Goal: Transaction & Acquisition: Subscribe to service/newsletter

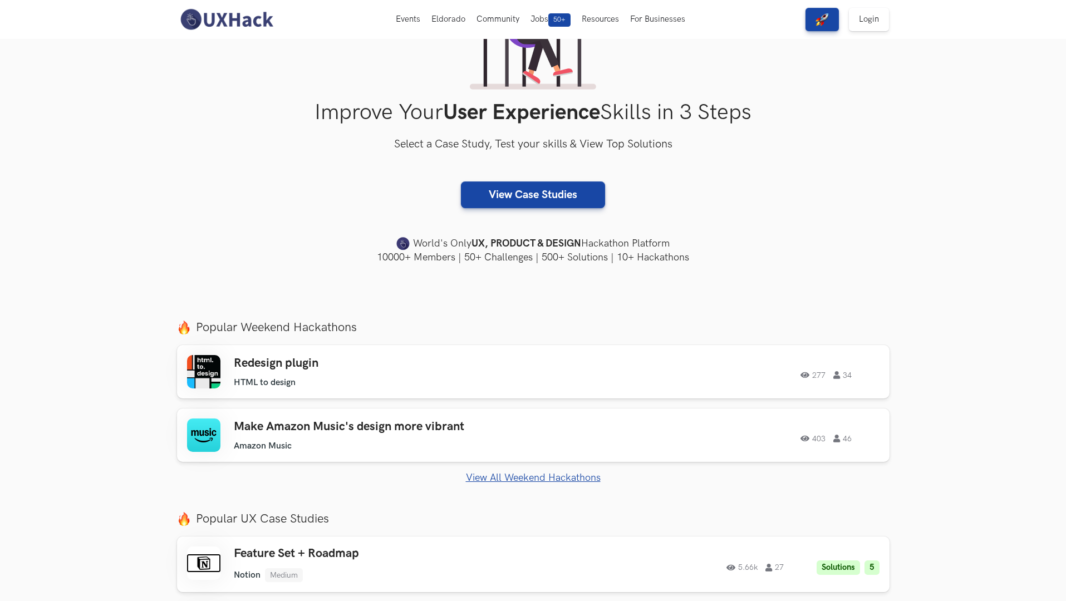
scroll to position [219, 0]
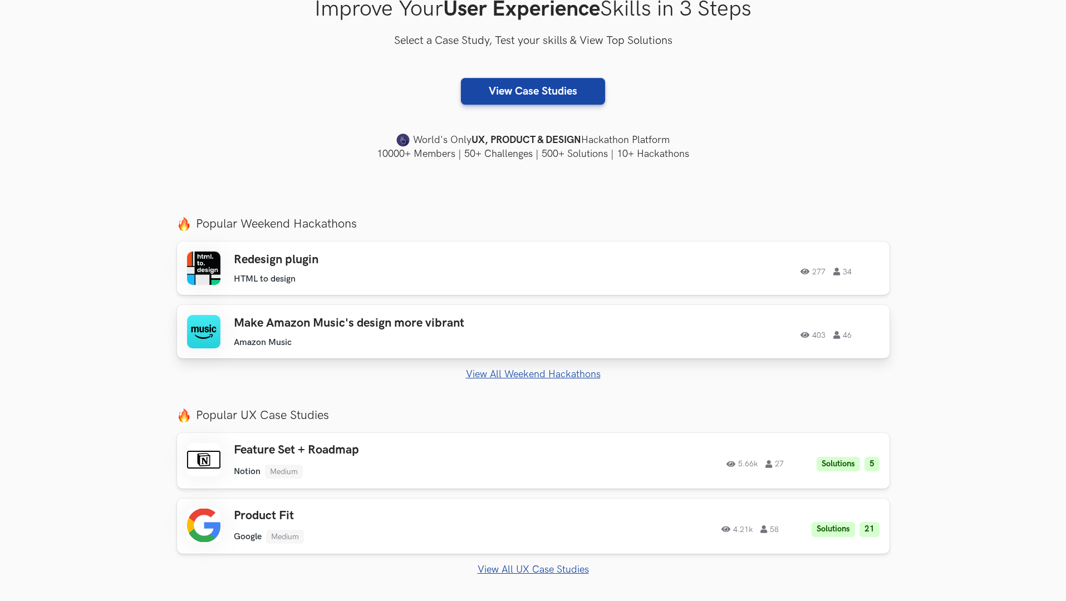
click at [542, 331] on div "Make Amazon Music's design more vibrant Amazon Music Amazon Music 403 46" at bounding box center [392, 332] width 316 height 32
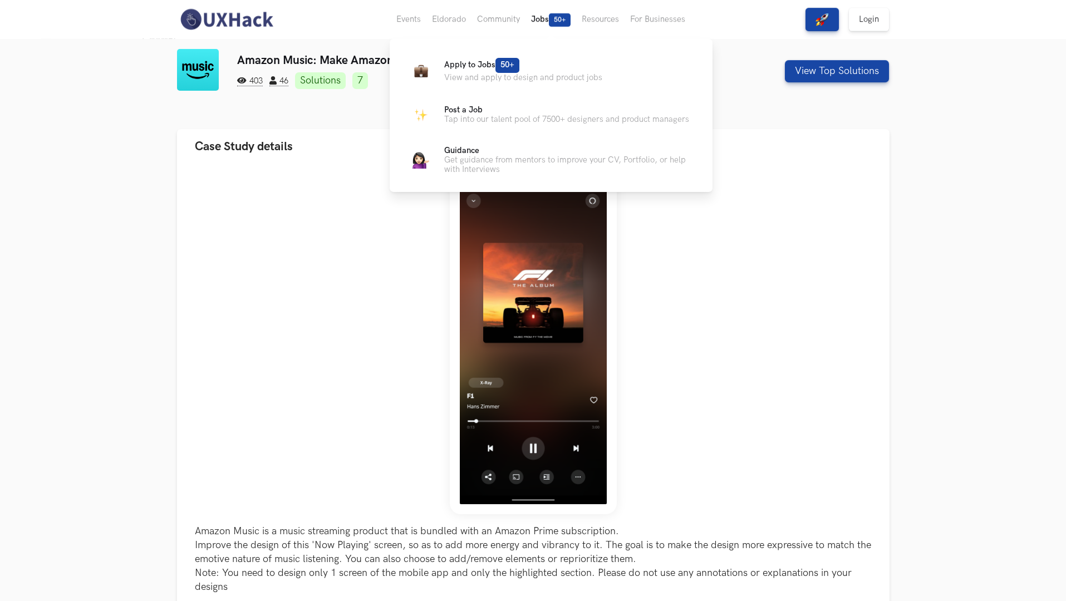
click at [548, 19] on button "Jobs 50+" at bounding box center [551, 19] width 51 height 39
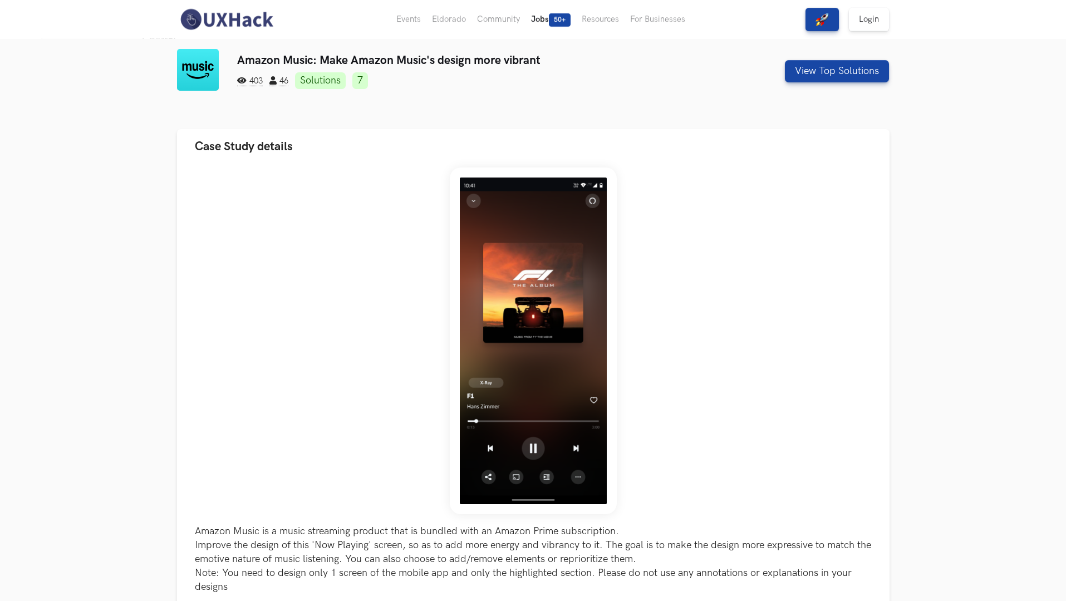
click at [547, 20] on button "Jobs 50+" at bounding box center [551, 19] width 51 height 39
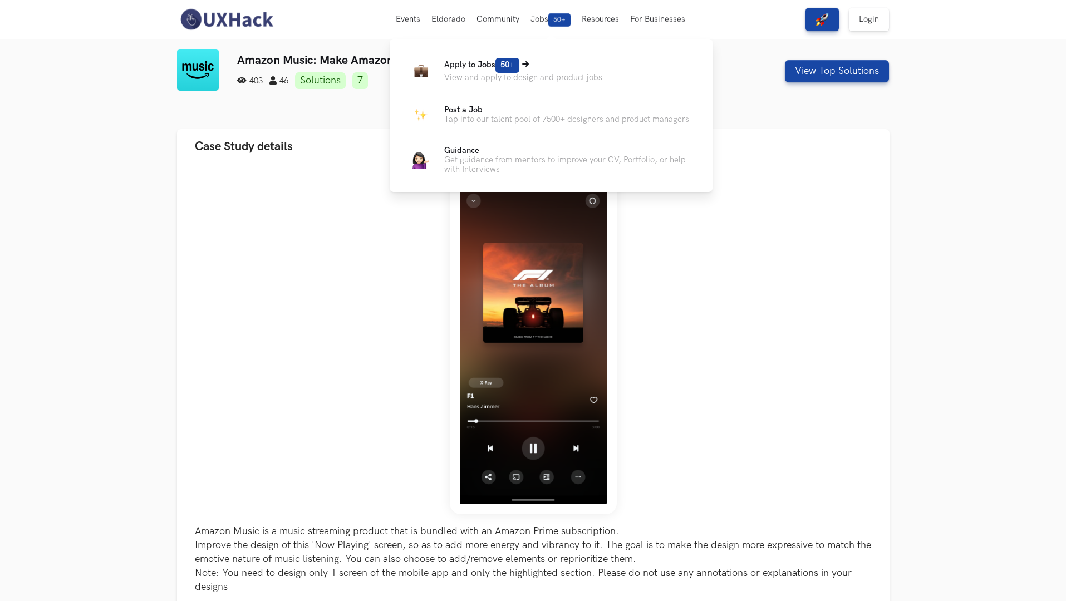
click at [538, 76] on p "View and apply to design and product jobs" at bounding box center [523, 77] width 158 height 9
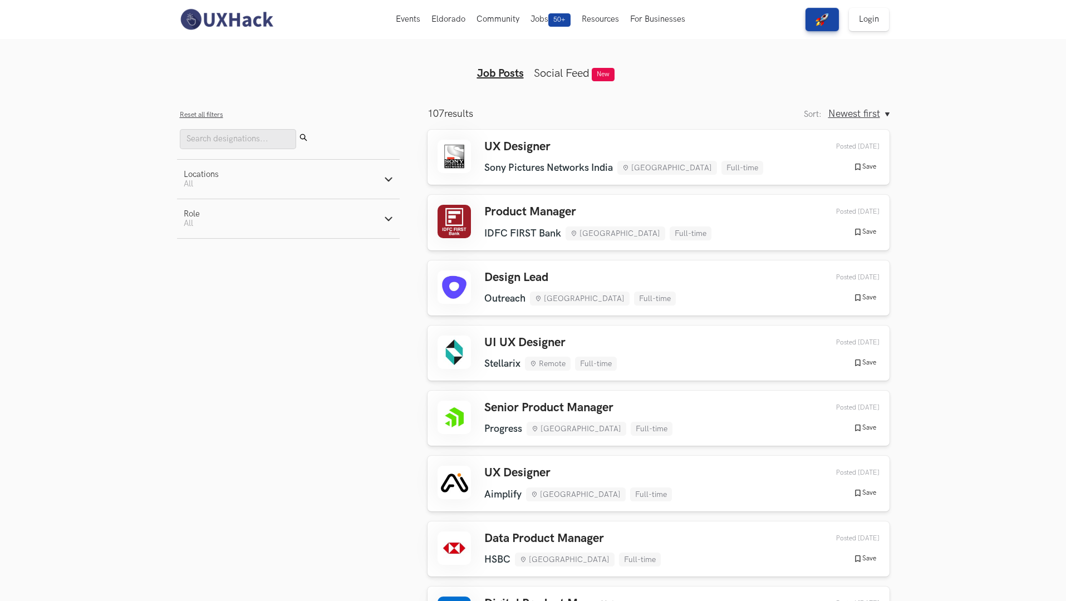
click at [384, 180] on icon "button" at bounding box center [388, 179] width 9 height 9
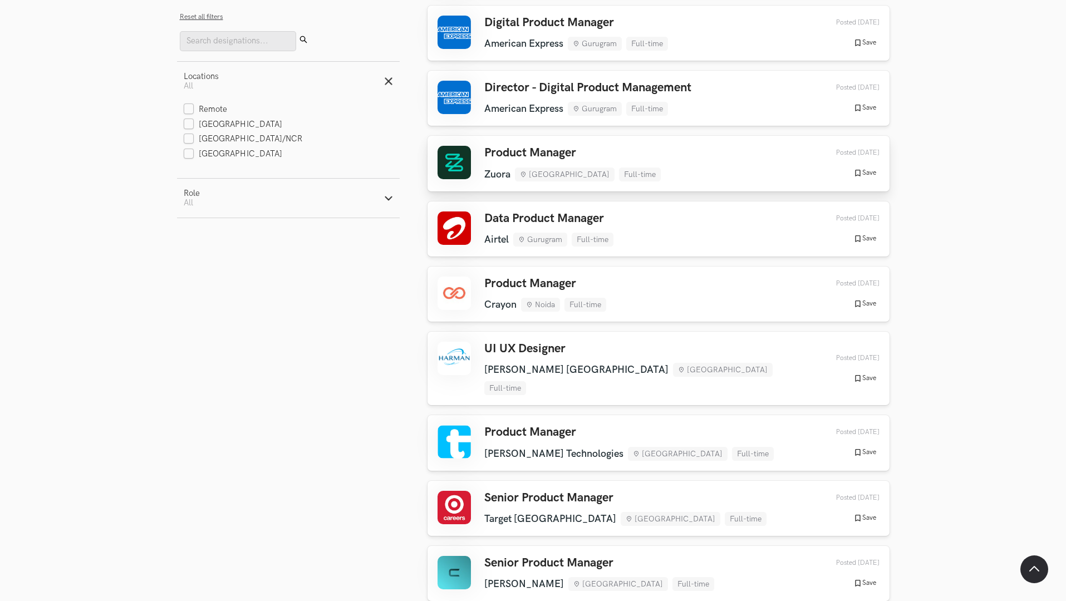
scroll to position [603, 0]
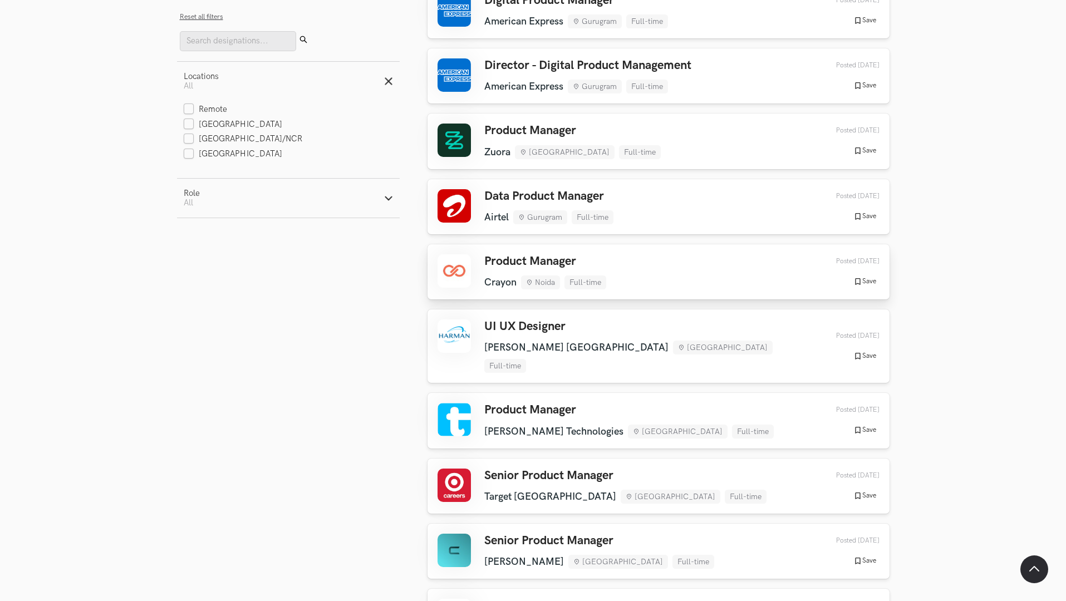
click at [610, 261] on div "Product Manager Crayon Noida Full-time Crayon Noida Full-time 5 days ago Posted…" at bounding box center [659, 271] width 442 height 35
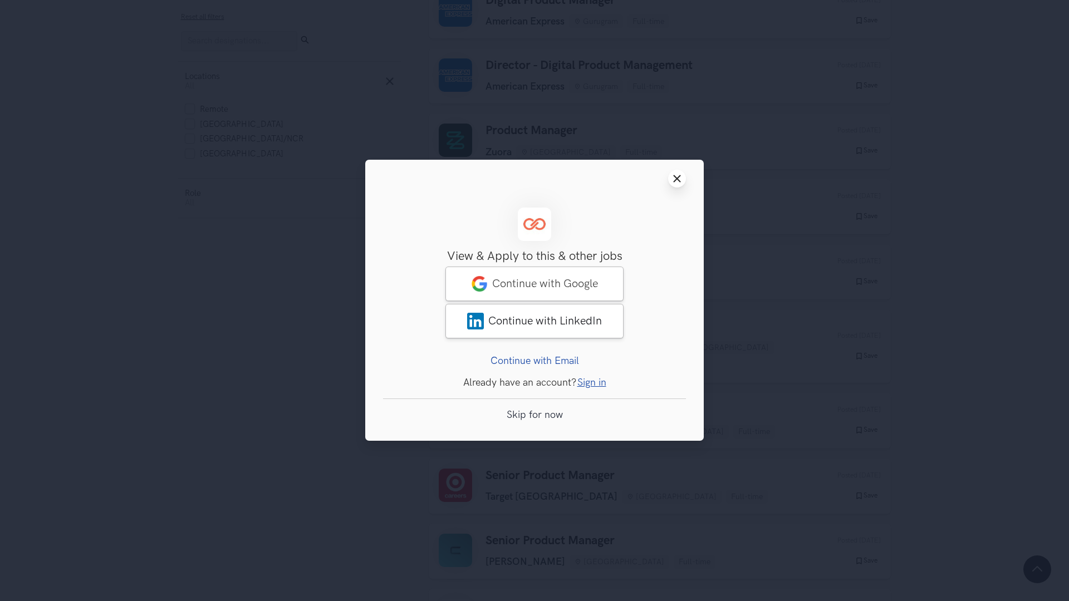
click at [673, 178] on icon "Close modal window" at bounding box center [677, 178] width 9 height 9
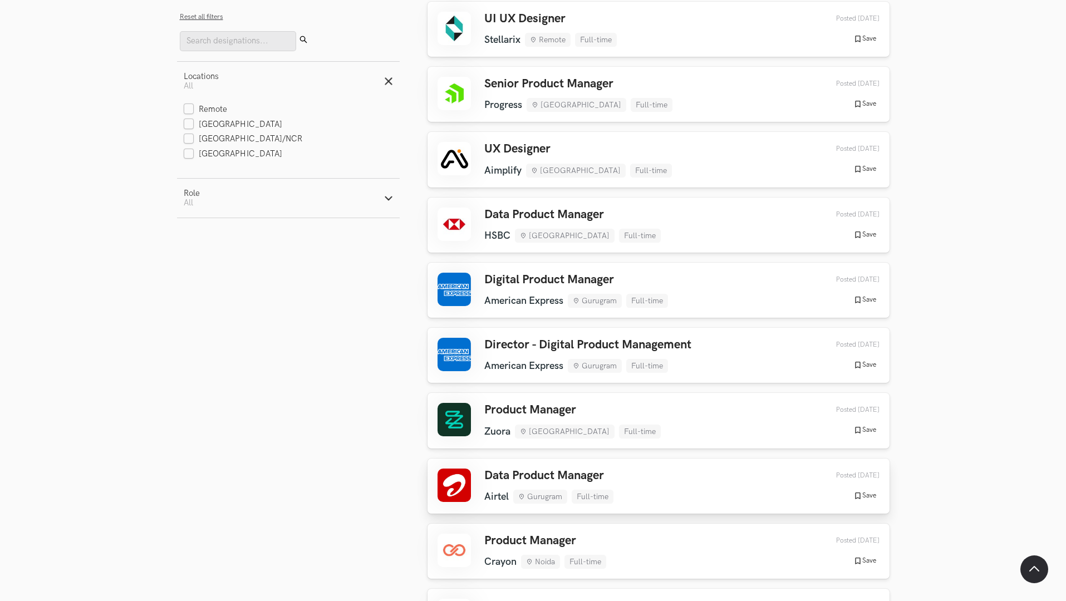
scroll to position [0, 0]
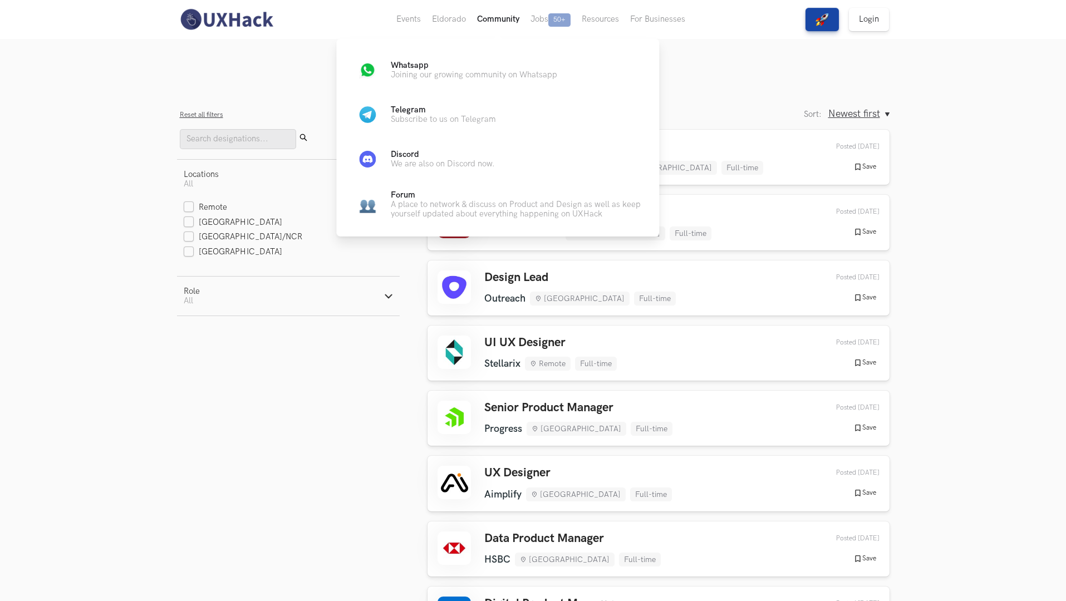
click at [501, 22] on button "Community" at bounding box center [498, 19] width 53 height 39
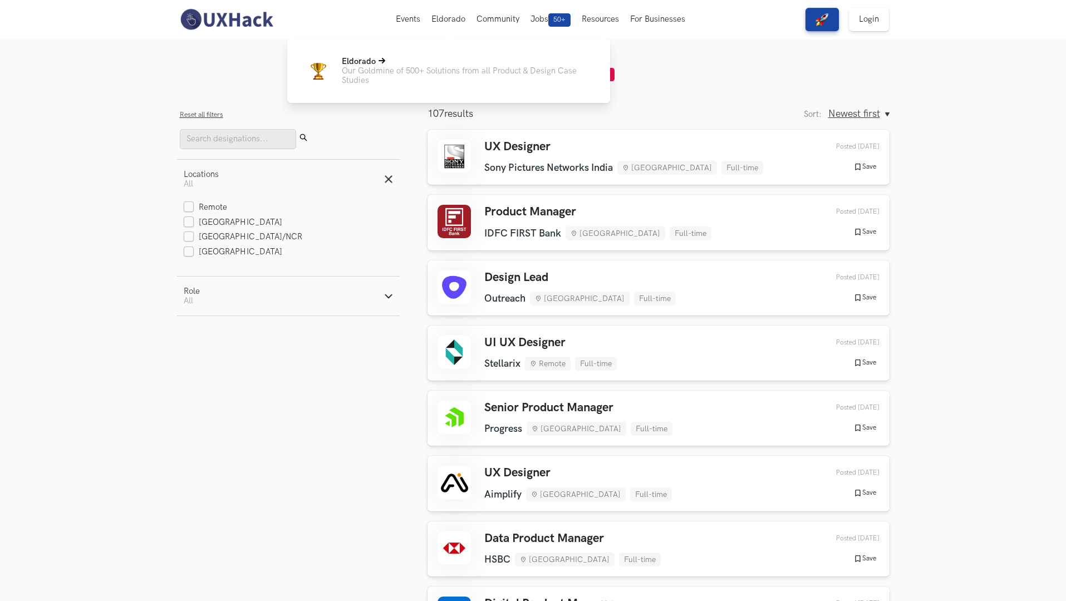
click at [443, 76] on p "Our Goldmine of 500+ Solutions from all Product & Design Case Studies" at bounding box center [467, 75] width 251 height 19
click at [453, 72] on p "Our Goldmine of 500+ Solutions from all Product & Design Case Studies" at bounding box center [467, 75] width 251 height 19
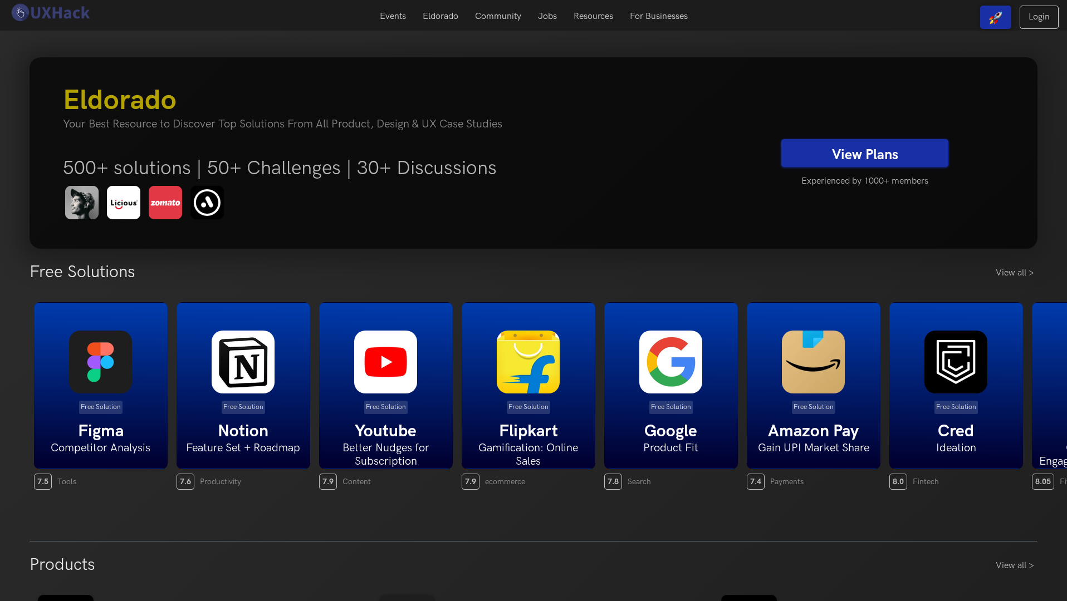
click at [535, 95] on h3 "Eldorado" at bounding box center [413, 100] width 701 height 33
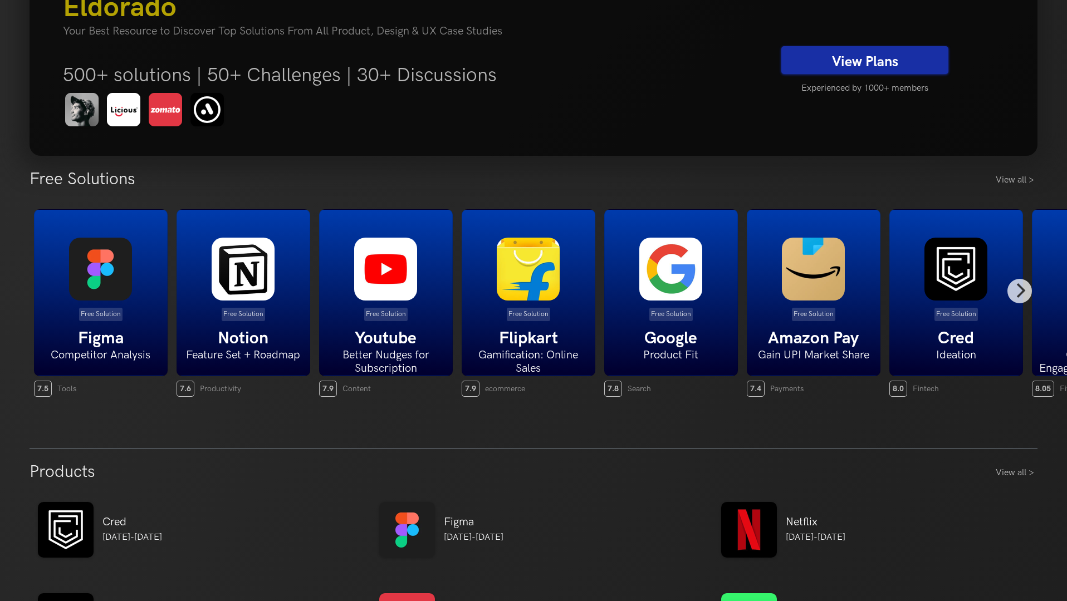
scroll to position [112, 0]
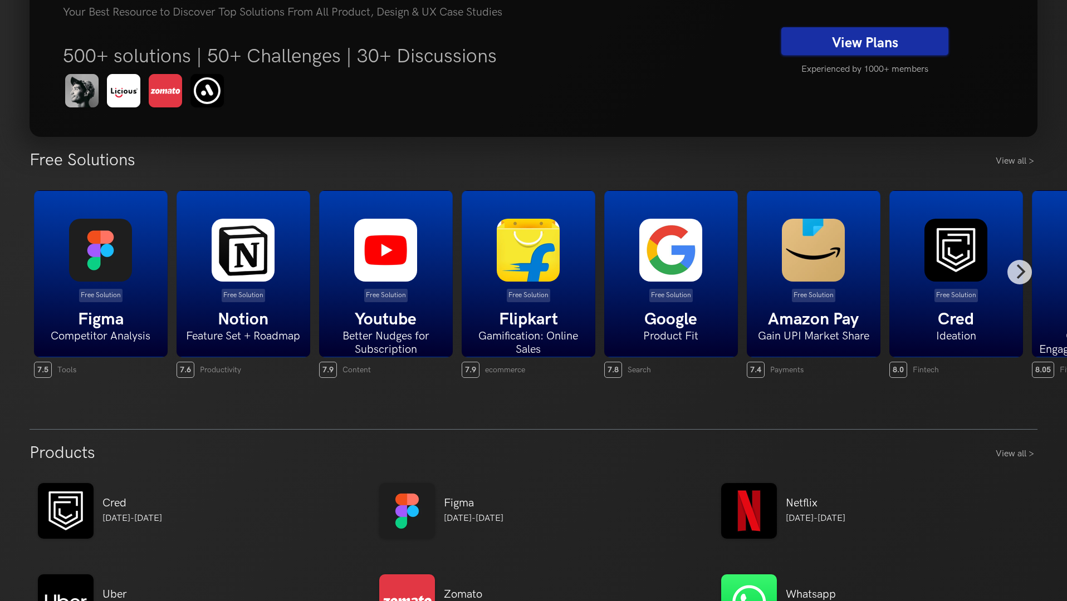
click at [247, 283] on div "Free Solution Notion Feature Set + Roadmap" at bounding box center [243, 273] width 134 height 167
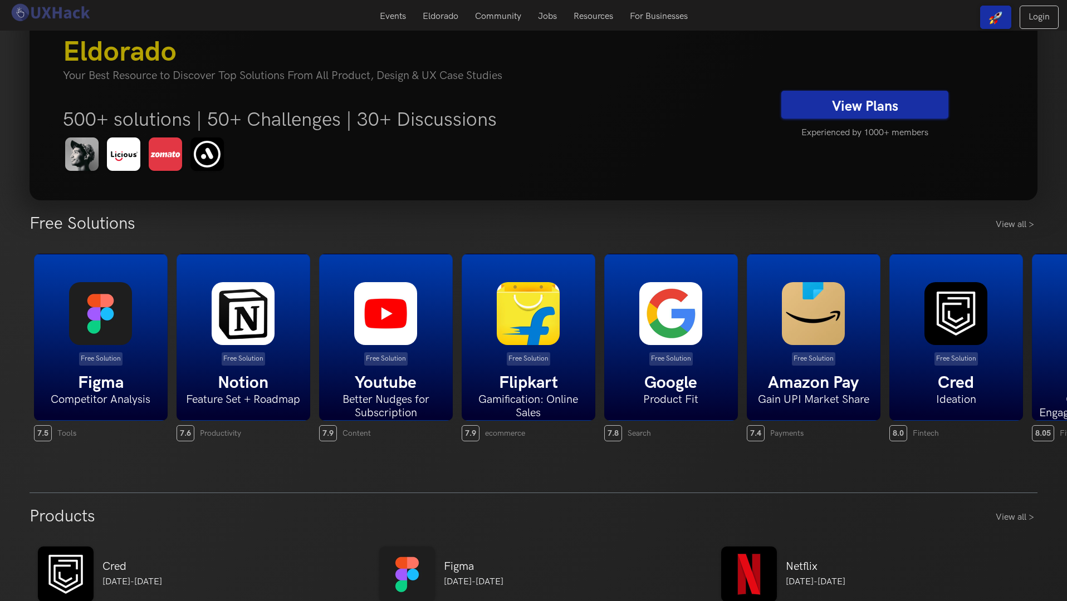
scroll to position [0, 0]
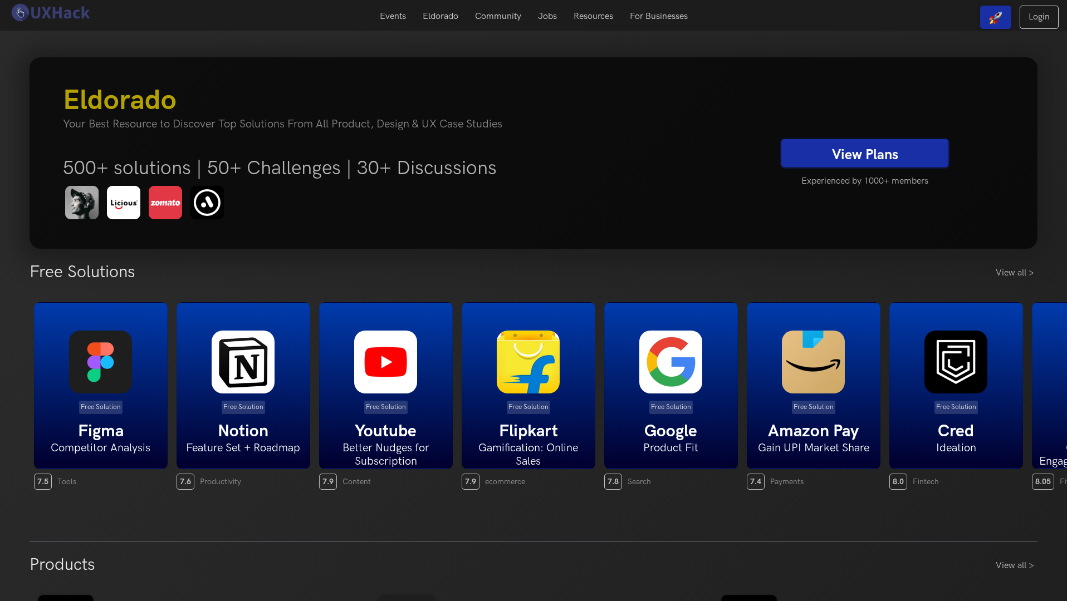
click at [837, 153] on link "View Plans" at bounding box center [864, 153] width 167 height 28
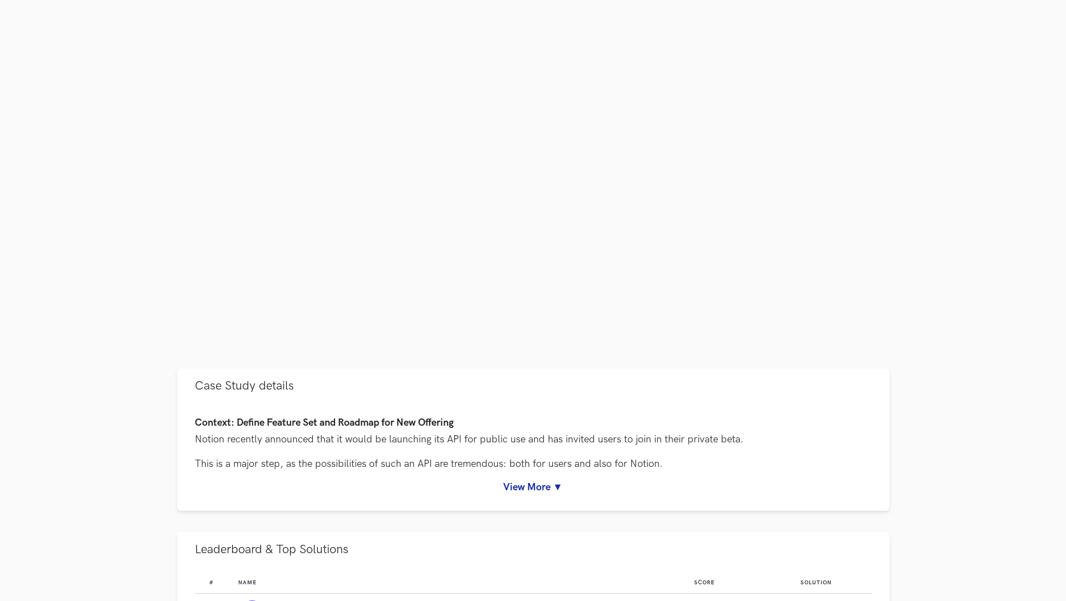
scroll to position [80, 0]
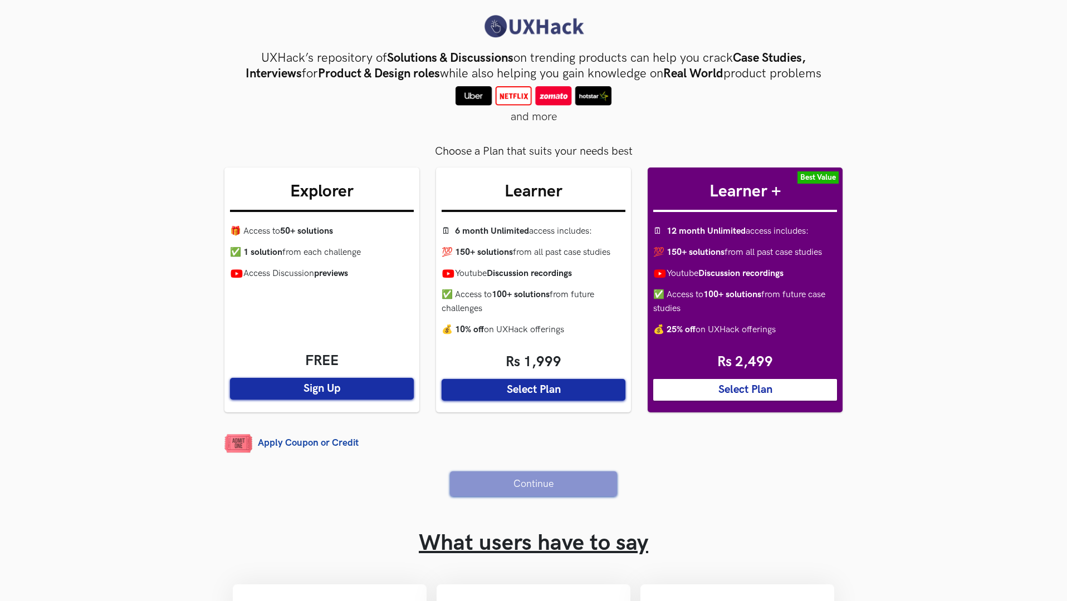
click at [327, 385] on button "Sign Up" at bounding box center [322, 389] width 184 height 22
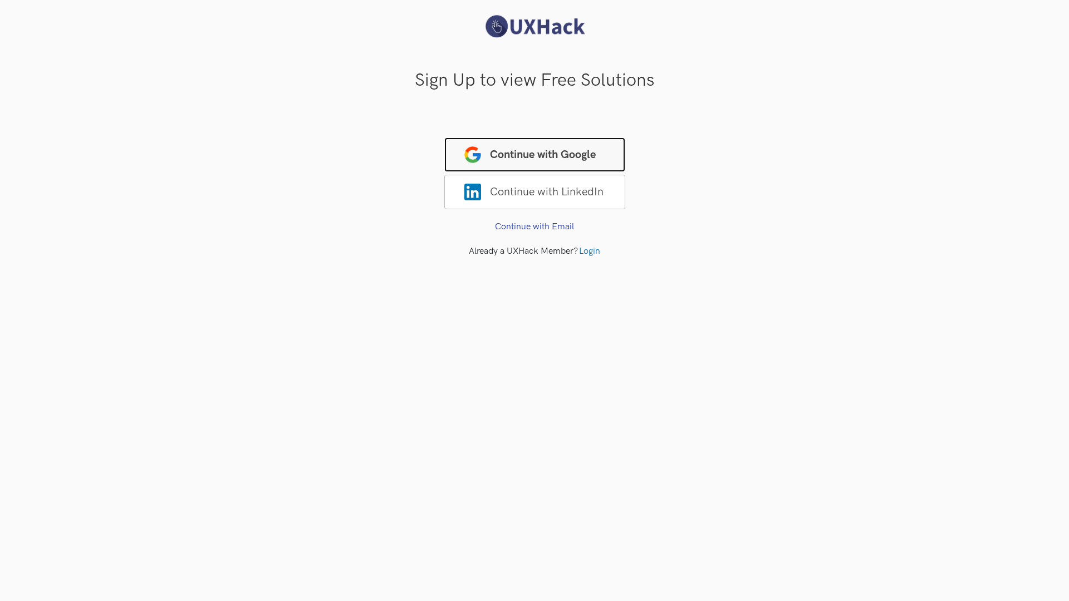
click at [507, 159] on span "Continue with Google" at bounding box center [534, 155] width 181 height 35
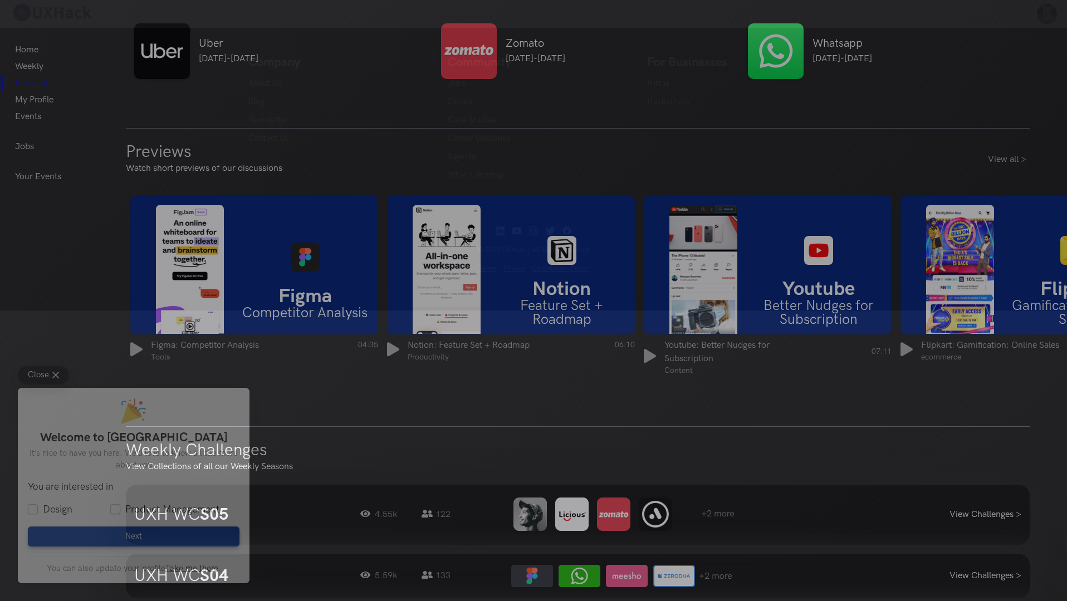
scroll to position [665, 0]
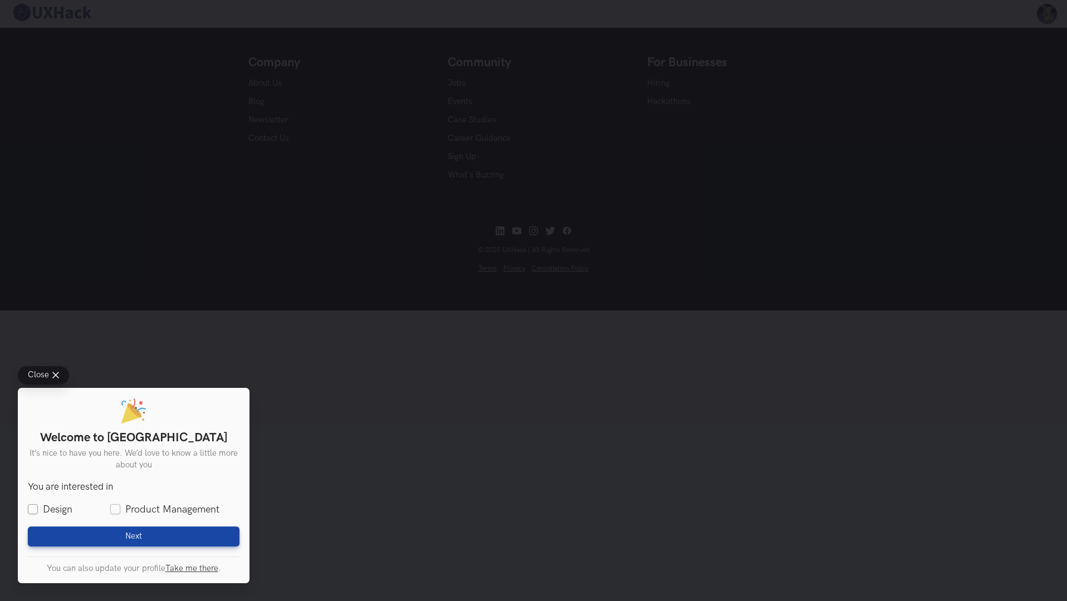
click at [35, 507] on label "Design" at bounding box center [50, 510] width 45 height 14
click at [35, 507] on input "Design" at bounding box center [33, 510] width 10 height 10
checkbox input "true"
click at [132, 537] on span "Next" at bounding box center [133, 537] width 17 height 10
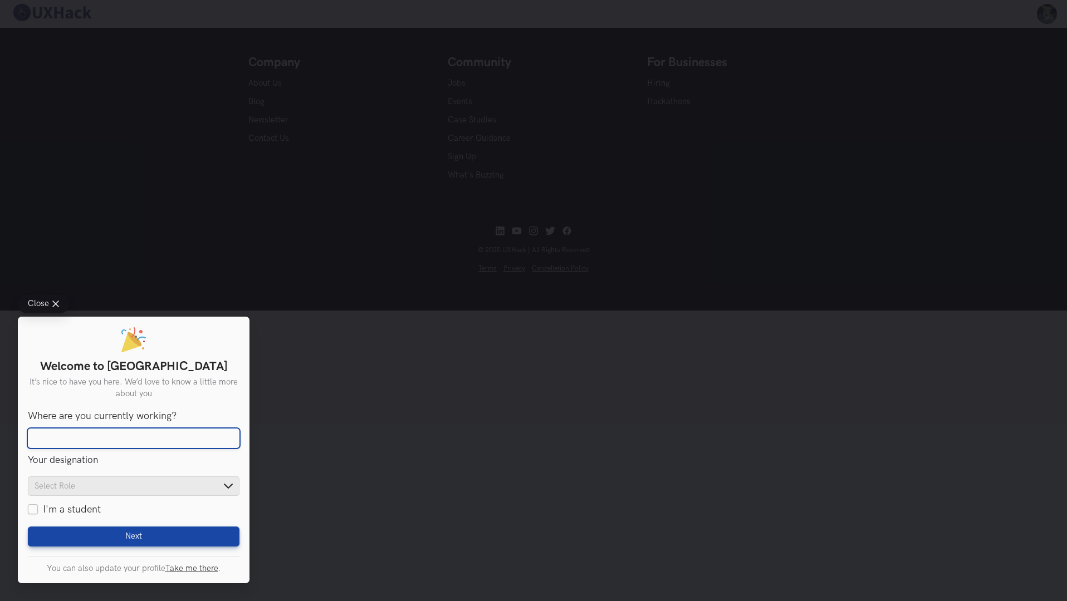
click at [148, 443] on input "Where are you currently working?" at bounding box center [134, 439] width 212 height 20
type input "Frontend"
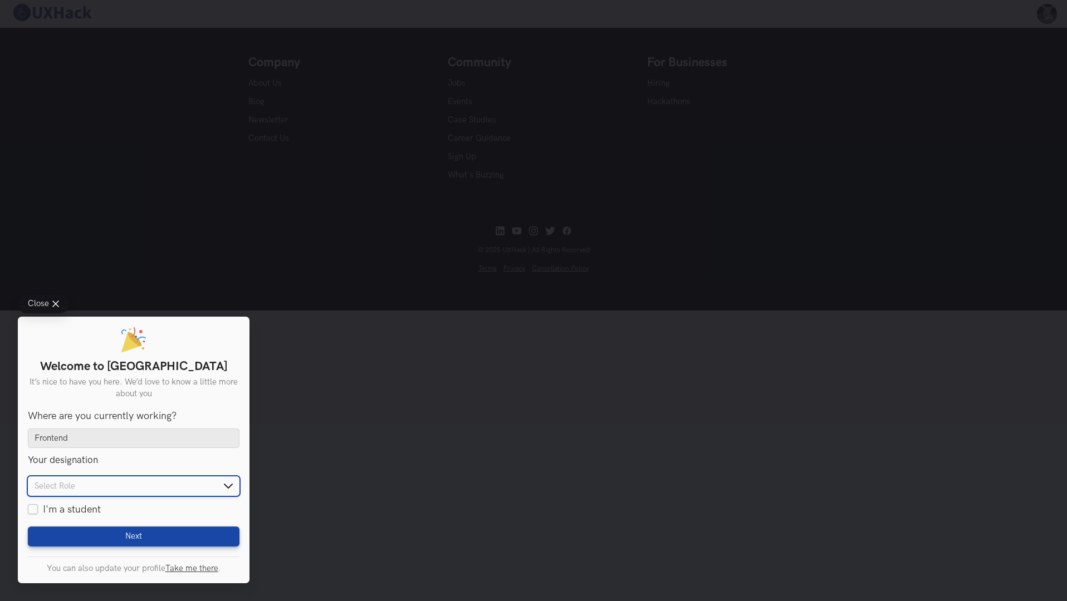
click at [150, 479] on input "text" at bounding box center [134, 486] width 212 height 19
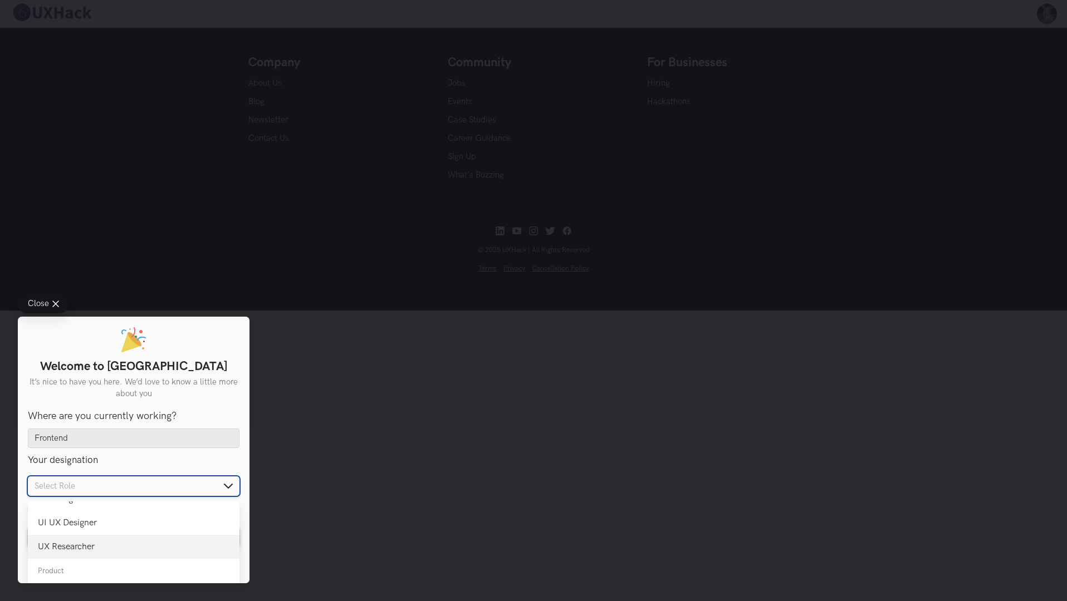
scroll to position [73, 0]
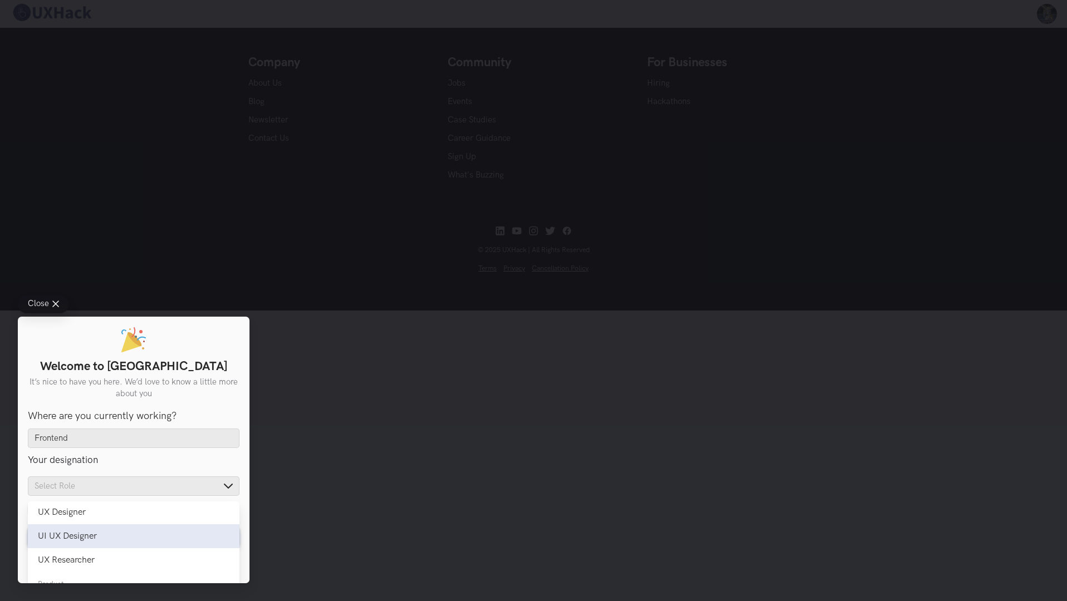
click at [130, 539] on div "UI UX Designer" at bounding box center [134, 536] width 192 height 11
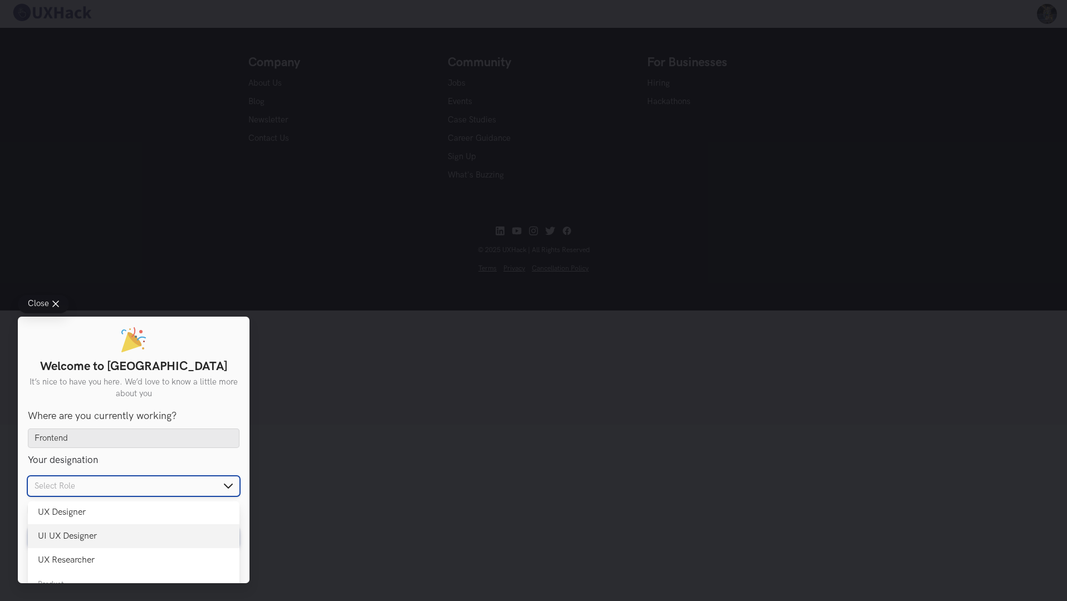
type input "UI UX Designer"
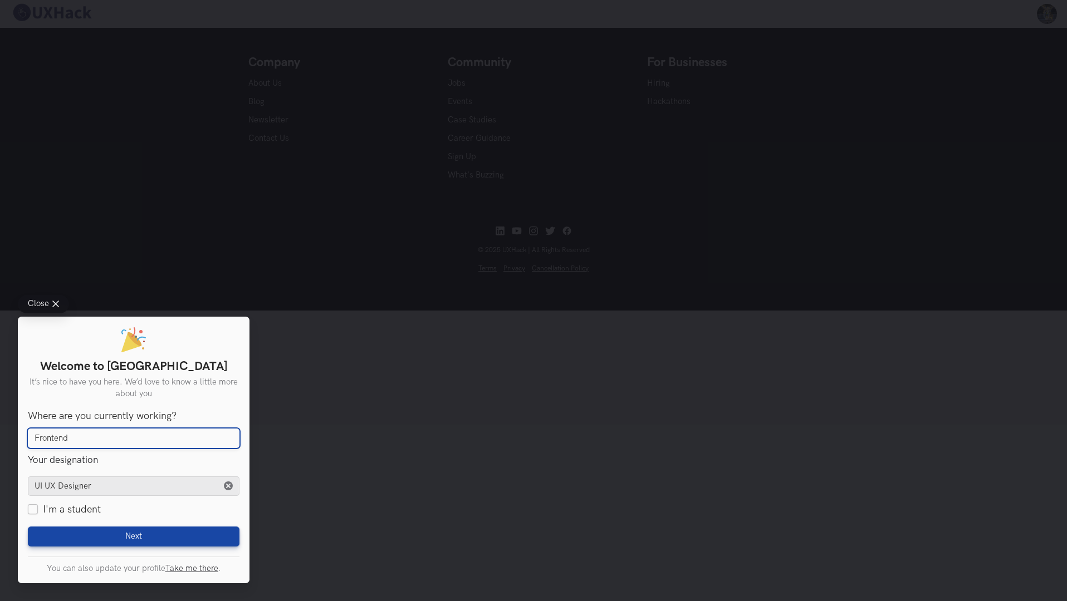
drag, startPoint x: 84, startPoint y: 440, endPoint x: 27, endPoint y: 437, distance: 56.3
click at [28, 437] on input "Frontend" at bounding box center [134, 439] width 212 height 20
type input "Launchdarkly"
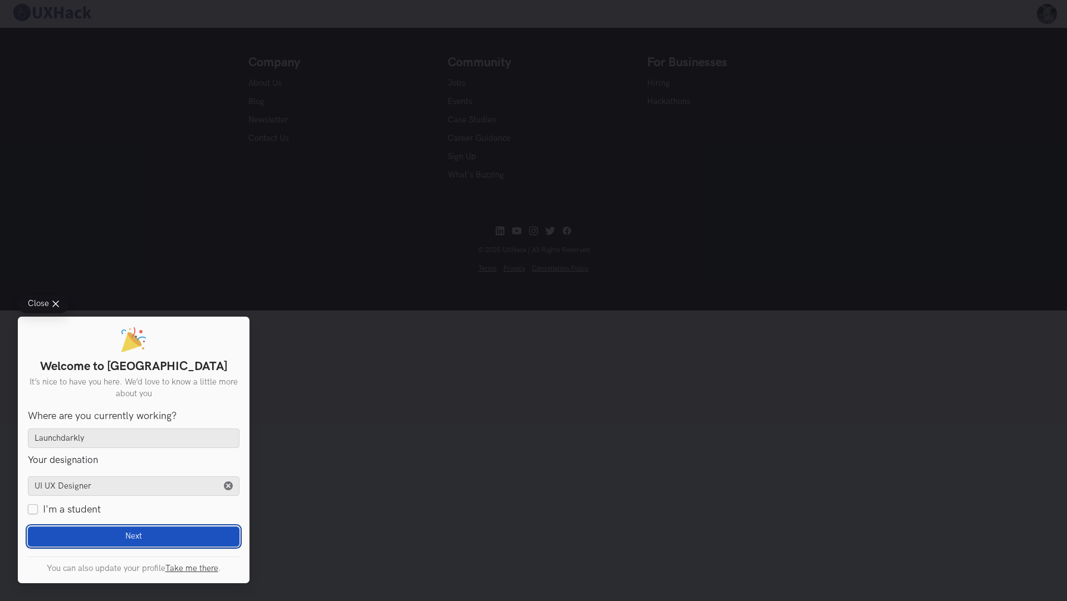
click at [82, 538] on button "Next Loading" at bounding box center [134, 537] width 212 height 20
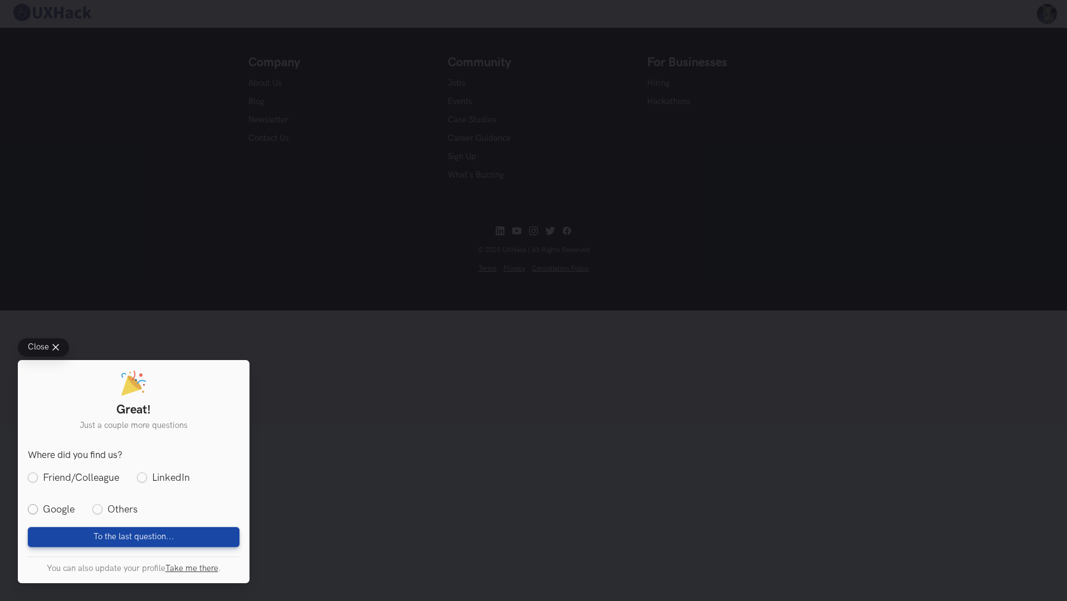
click at [32, 512] on label "Google" at bounding box center [51, 510] width 47 height 14
click at [32, 512] on input "Google" at bounding box center [33, 510] width 10 height 10
radio input "true"
click at [110, 534] on span "To the last question..." at bounding box center [134, 537] width 81 height 10
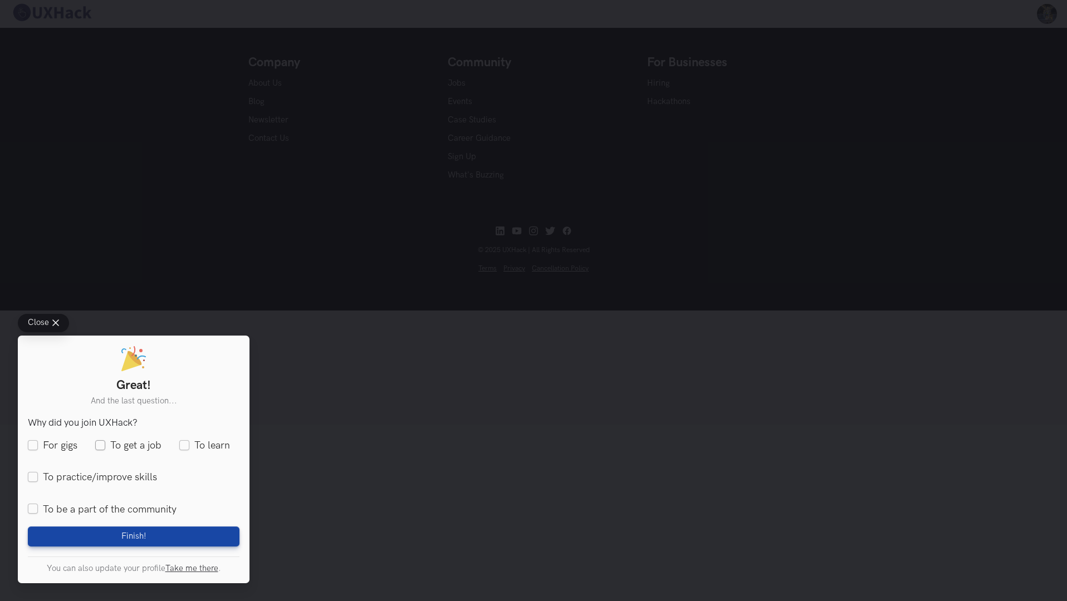
click at [99, 446] on label "To get a job" at bounding box center [128, 446] width 66 height 14
click at [99, 446] on input "To get a job" at bounding box center [100, 446] width 10 height 10
checkbox input "true"
click at [179, 443] on label "To learn" at bounding box center [204, 446] width 51 height 14
click at [179, 443] on input "To learn" at bounding box center [184, 446] width 10 height 10
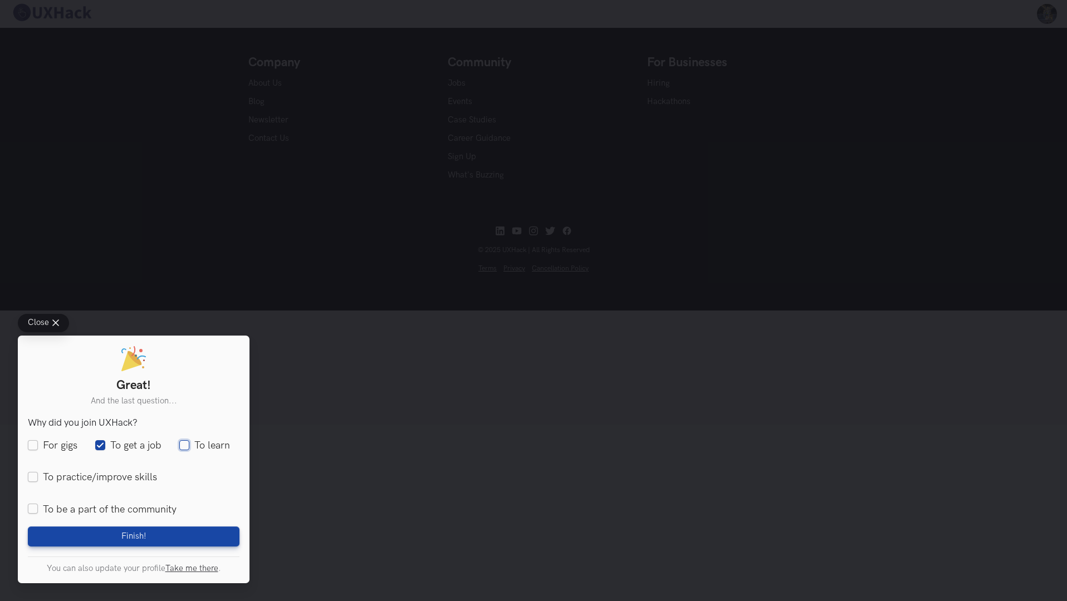
checkbox input "true"
click at [33, 448] on label "For gigs" at bounding box center [53, 446] width 50 height 14
click at [33, 448] on input "For gigs" at bounding box center [33, 446] width 10 height 10
checkbox input "true"
click at [32, 477] on label "To practice/improve skills" at bounding box center [92, 478] width 129 height 14
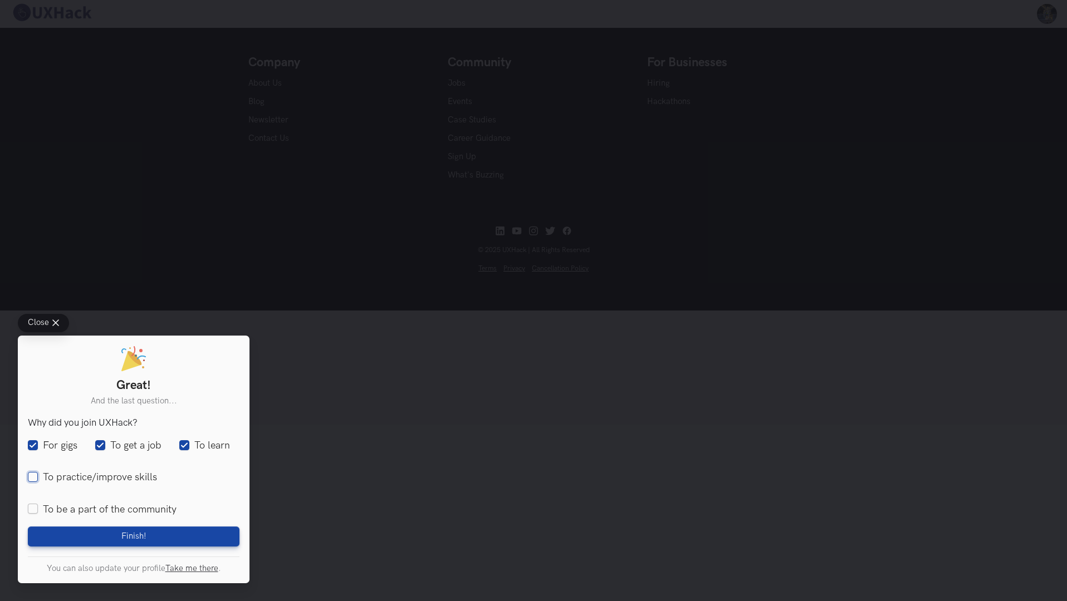
click at [32, 477] on input "To practice/improve skills" at bounding box center [33, 478] width 10 height 10
checkbox input "true"
click at [82, 516] on label "To be a part of the community" at bounding box center [102, 510] width 149 height 14
click at [38, 515] on input "To be a part of the community" at bounding box center [33, 510] width 10 height 10
checkbox input "true"
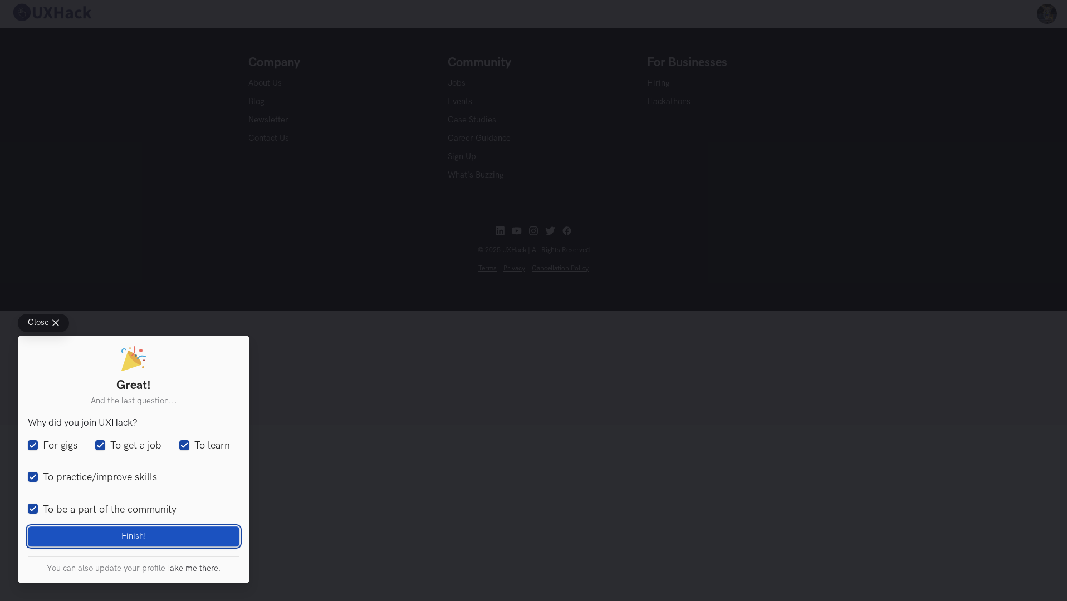
click at [84, 531] on button "Finish! Loading" at bounding box center [134, 537] width 212 height 20
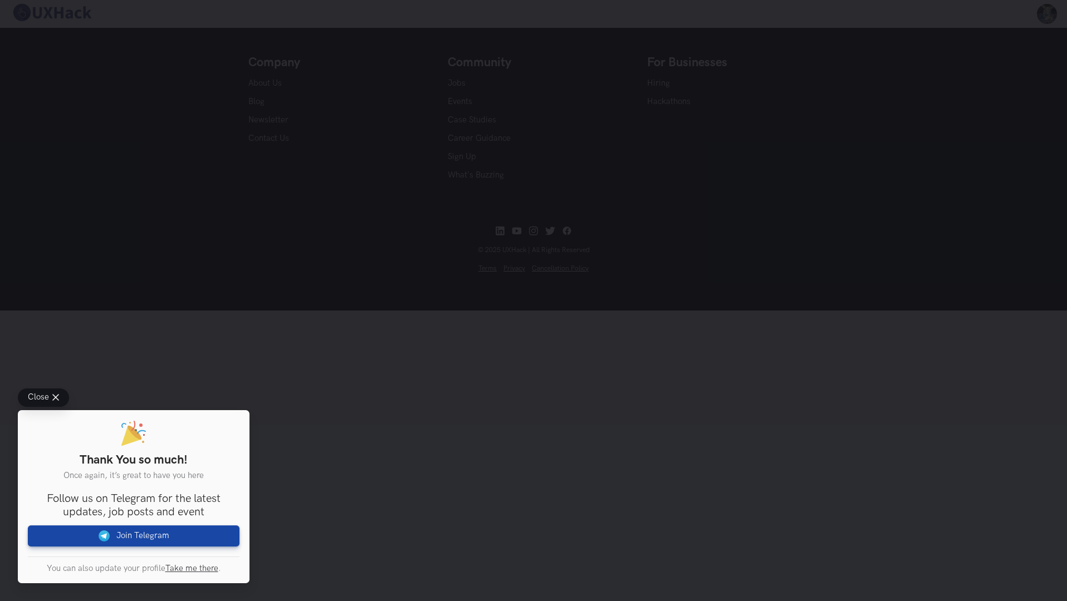
click at [59, 401] on button "Close" at bounding box center [43, 398] width 51 height 18
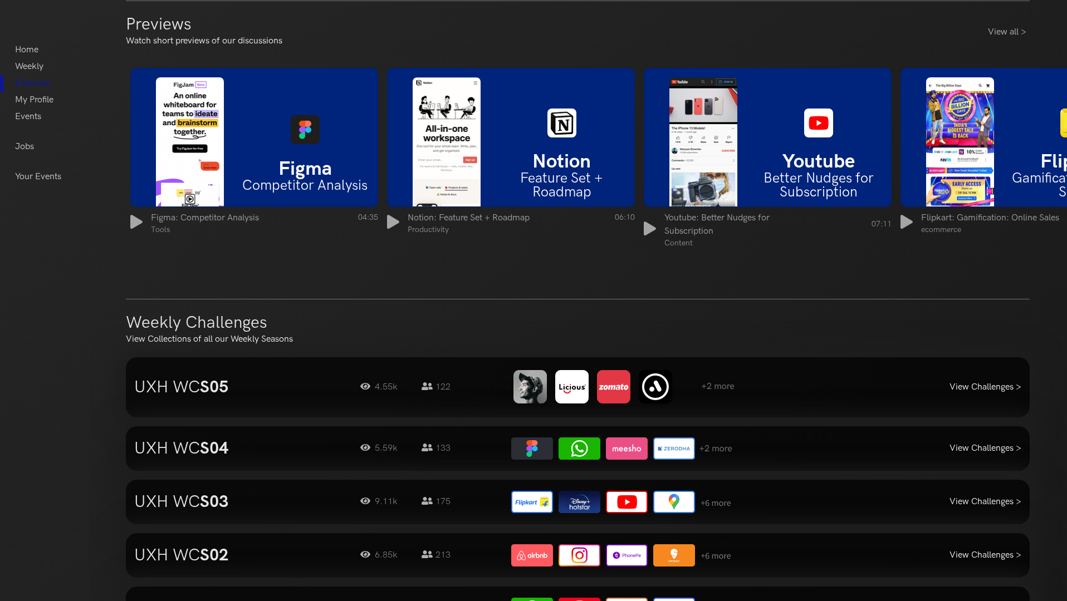
scroll to position [793, 0]
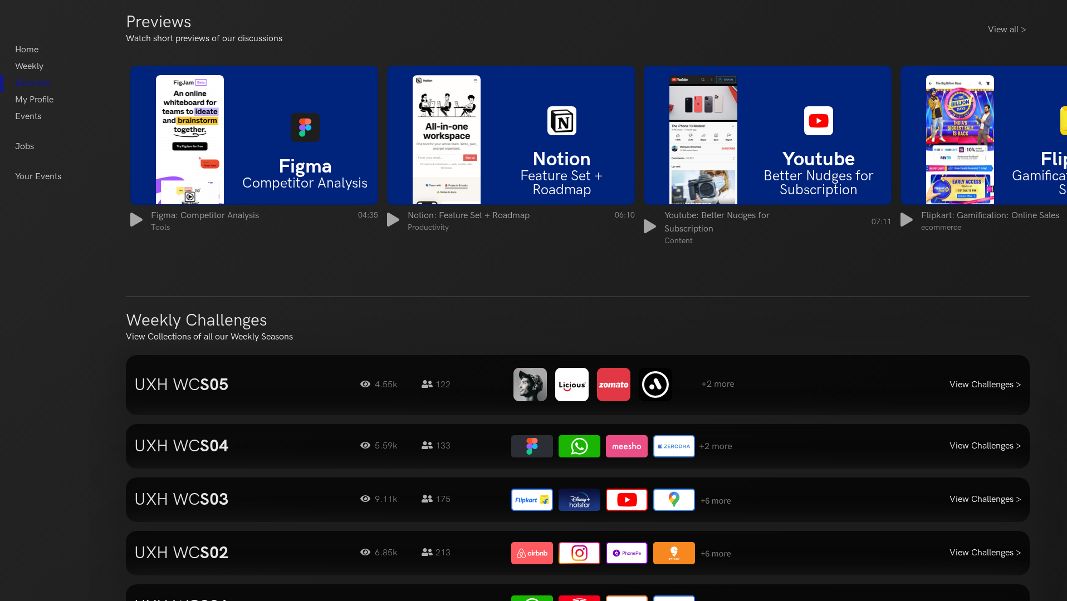
click at [198, 386] on h3 "UXH WC S05" at bounding box center [238, 385] width 209 height 20
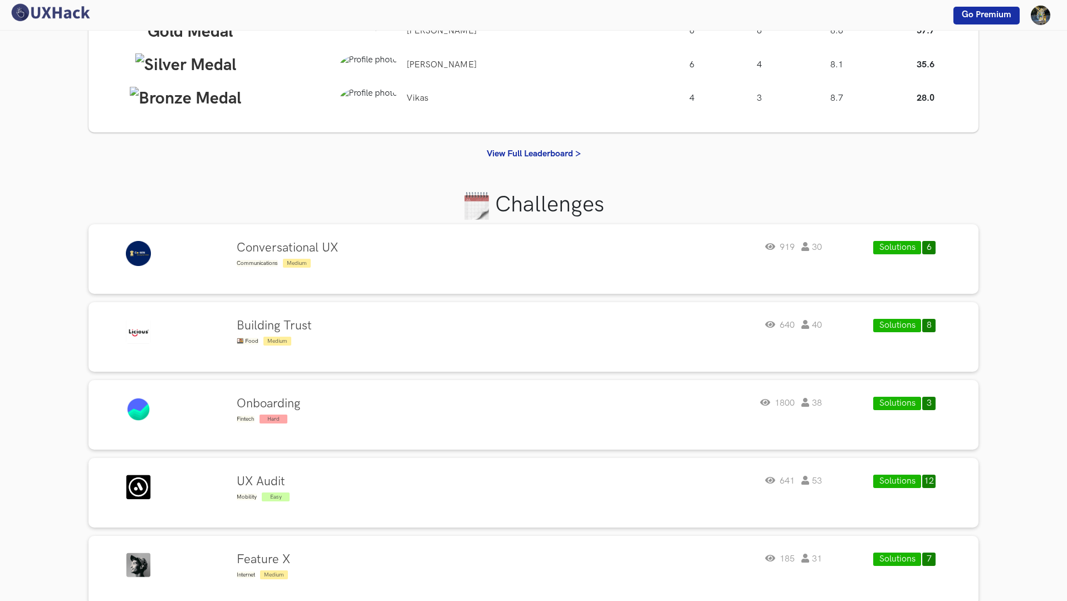
scroll to position [127, 0]
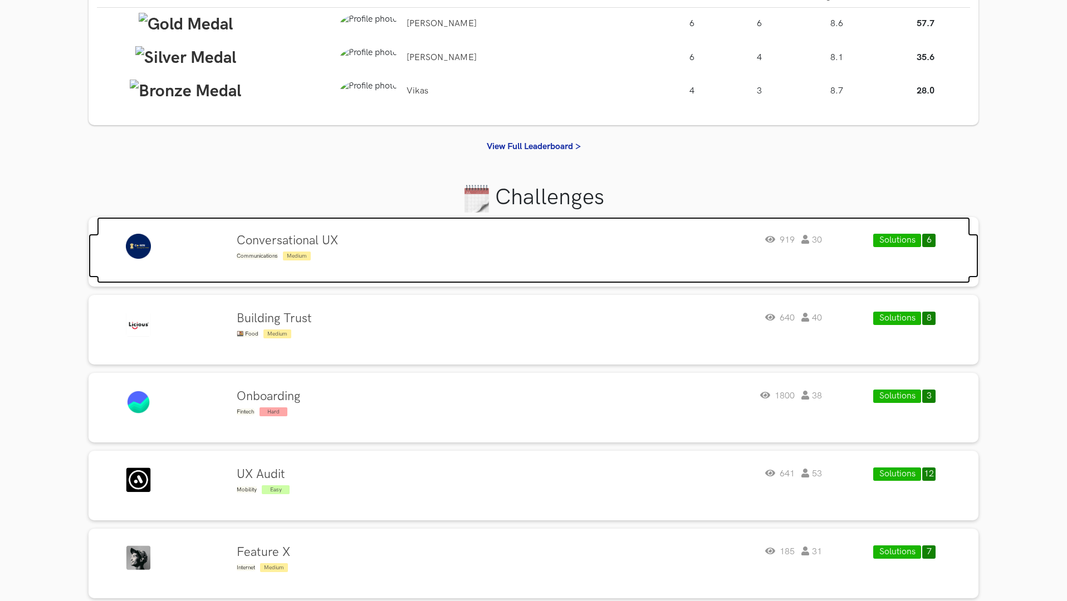
click at [635, 253] on div "Conversational UX Communications Medium 919 30" at bounding box center [529, 248] width 585 height 28
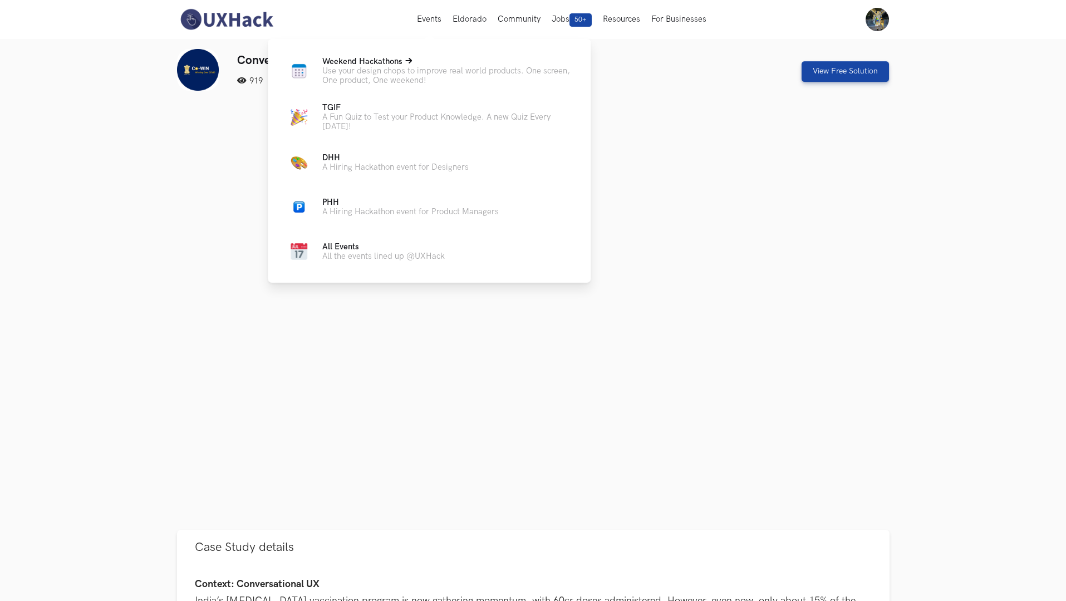
click at [428, 69] on p "Use your design chops to improve real world products. One screen, One product, …" at bounding box center [447, 75] width 251 height 19
click at [381, 70] on p "Use your design chops to improve real world products. One screen, One product, …" at bounding box center [447, 75] width 251 height 19
click at [386, 61] on span "Weekend Hackathons Live" at bounding box center [362, 61] width 80 height 9
click at [351, 252] on p "All the events lined up @UXHack" at bounding box center [383, 256] width 122 height 9
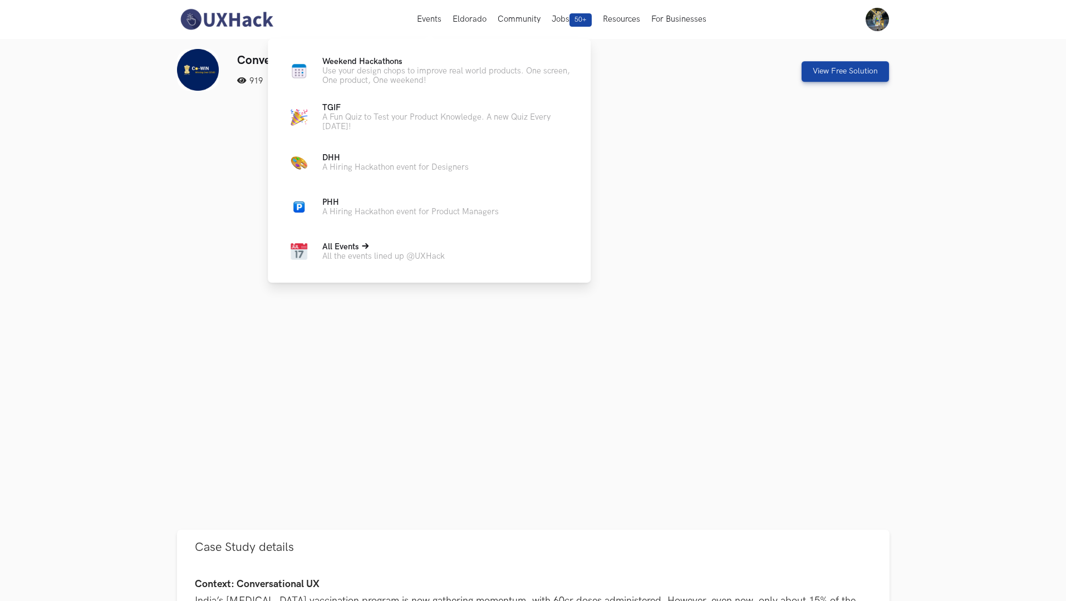
click at [351, 252] on p "All the events lined up @UXHack" at bounding box center [383, 256] width 122 height 9
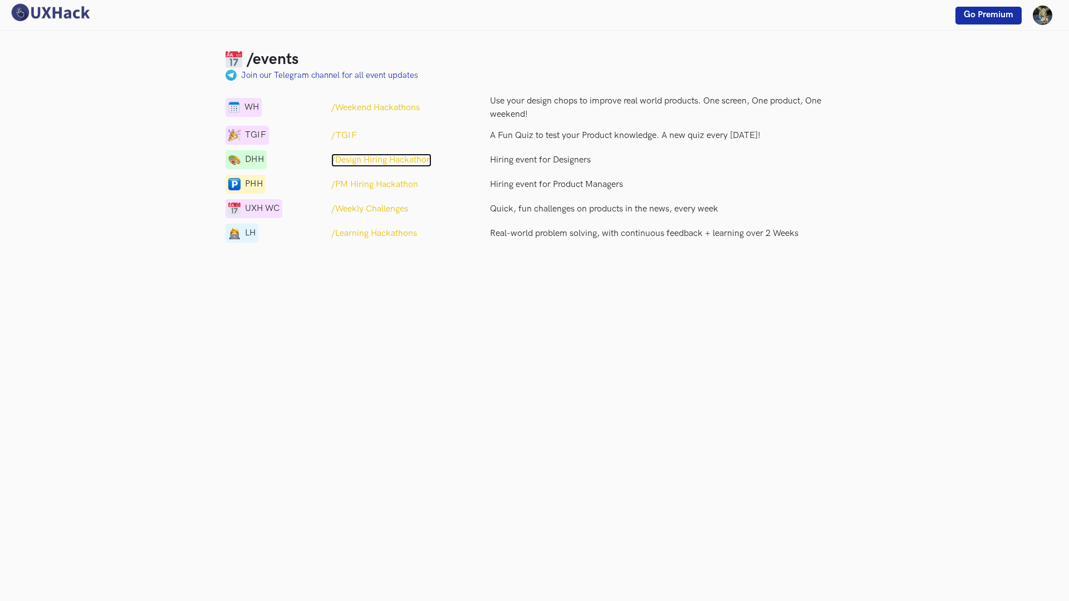
click at [380, 159] on p "/Design Hiring Hackathon" at bounding box center [381, 160] width 100 height 13
